Goal: Task Accomplishment & Management: Manage account settings

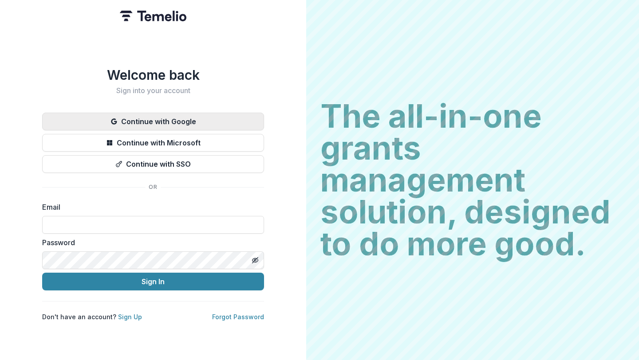
click at [181, 119] on button "Continue with Google" at bounding box center [153, 122] width 222 height 18
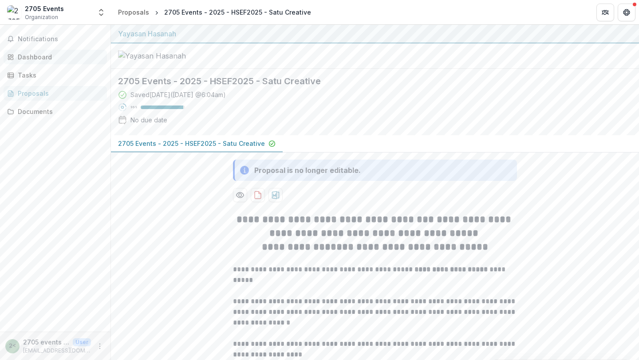
click at [41, 59] on div "Dashboard" at bounding box center [59, 56] width 82 height 9
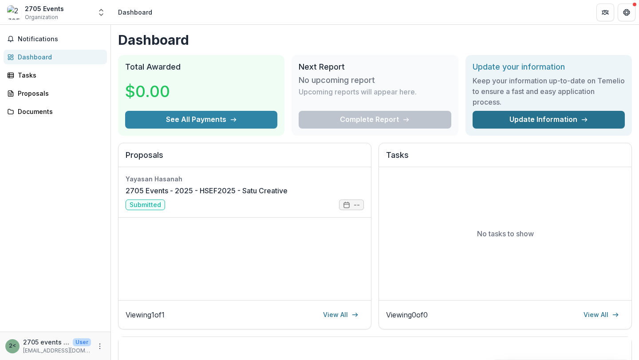
click at [562, 122] on link "Update Information" at bounding box center [548, 120] width 152 height 18
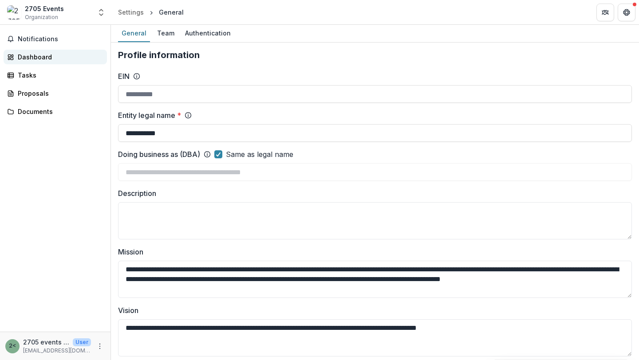
click at [36, 55] on div "Dashboard" at bounding box center [59, 56] width 82 height 9
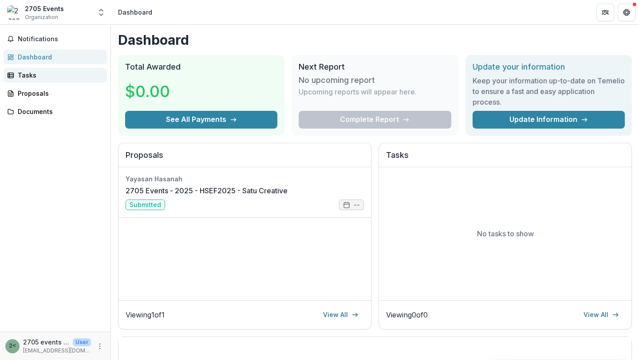
click at [33, 73] on div "Tasks" at bounding box center [59, 75] width 82 height 9
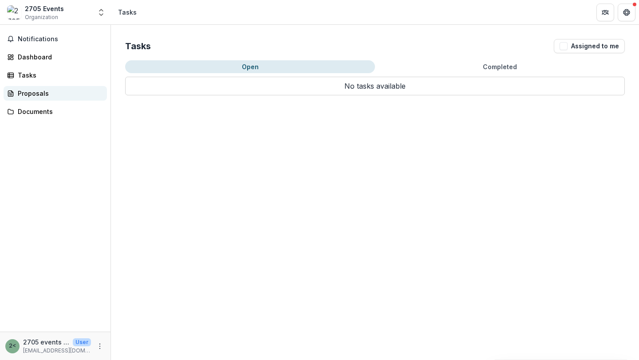
click at [43, 97] on div "Proposals" at bounding box center [59, 93] width 82 height 9
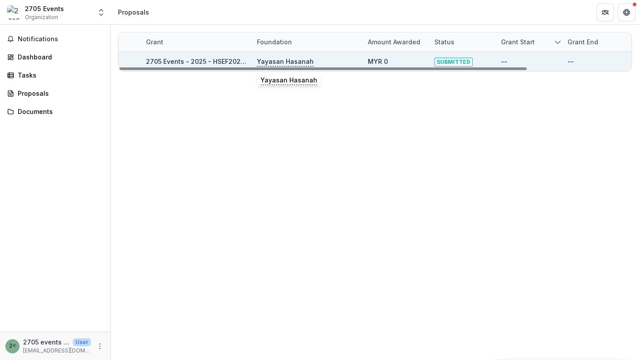
click at [283, 60] on p "Yayasan Hasanah" at bounding box center [285, 62] width 57 height 10
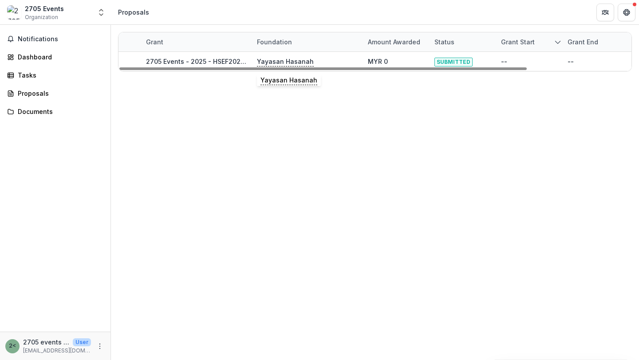
click at [408, 109] on div "Grant Foundation Amount awarded Status Grant start Grant end Due Date Report Du…" at bounding box center [375, 192] width 528 height 335
